Goal: Communication & Community: Participate in discussion

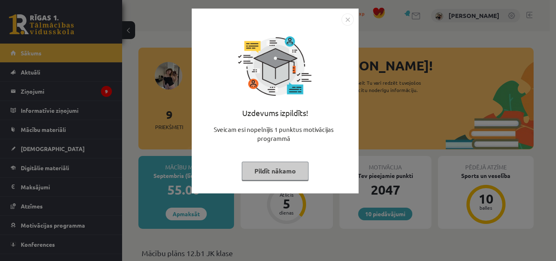
click at [264, 175] on button "Pildīt nākamo" at bounding box center [275, 171] width 67 height 19
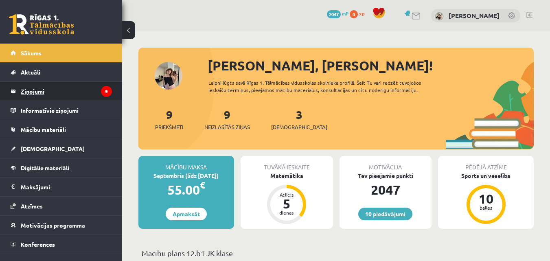
click at [59, 91] on legend "Ziņojumi 9" at bounding box center [66, 91] width 91 height 19
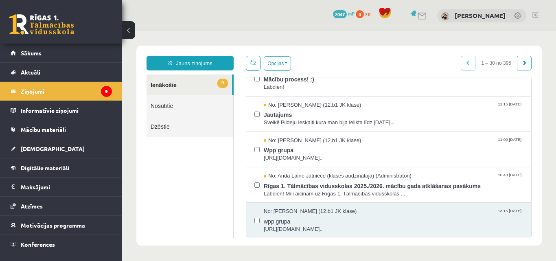
drag, startPoint x: 532, startPoint y: 121, endPoint x: 529, endPoint y: 106, distance: 15.8
click at [529, 106] on div "Opcijas Atzīmēt visus ziņojumus Atcelt izvēlētos Atzīmēt visus kā lasītus Atzīm…" at bounding box center [389, 147] width 298 height 182
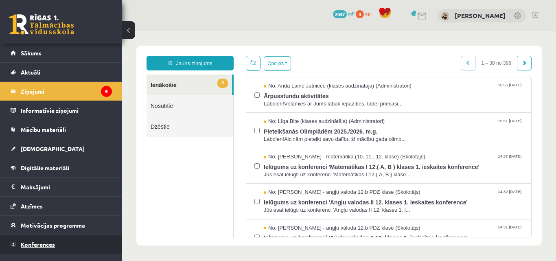
click at [39, 246] on span "Konferences" at bounding box center [38, 244] width 34 height 7
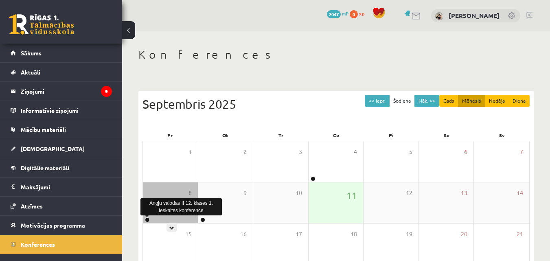
click at [146, 220] on link at bounding box center [147, 220] width 5 height 5
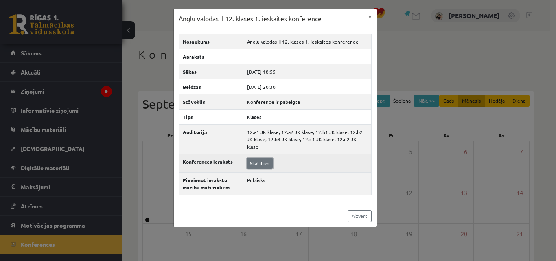
click at [261, 158] on link "Skatīties" at bounding box center [260, 163] width 26 height 11
